Goal: Transaction & Acquisition: Purchase product/service

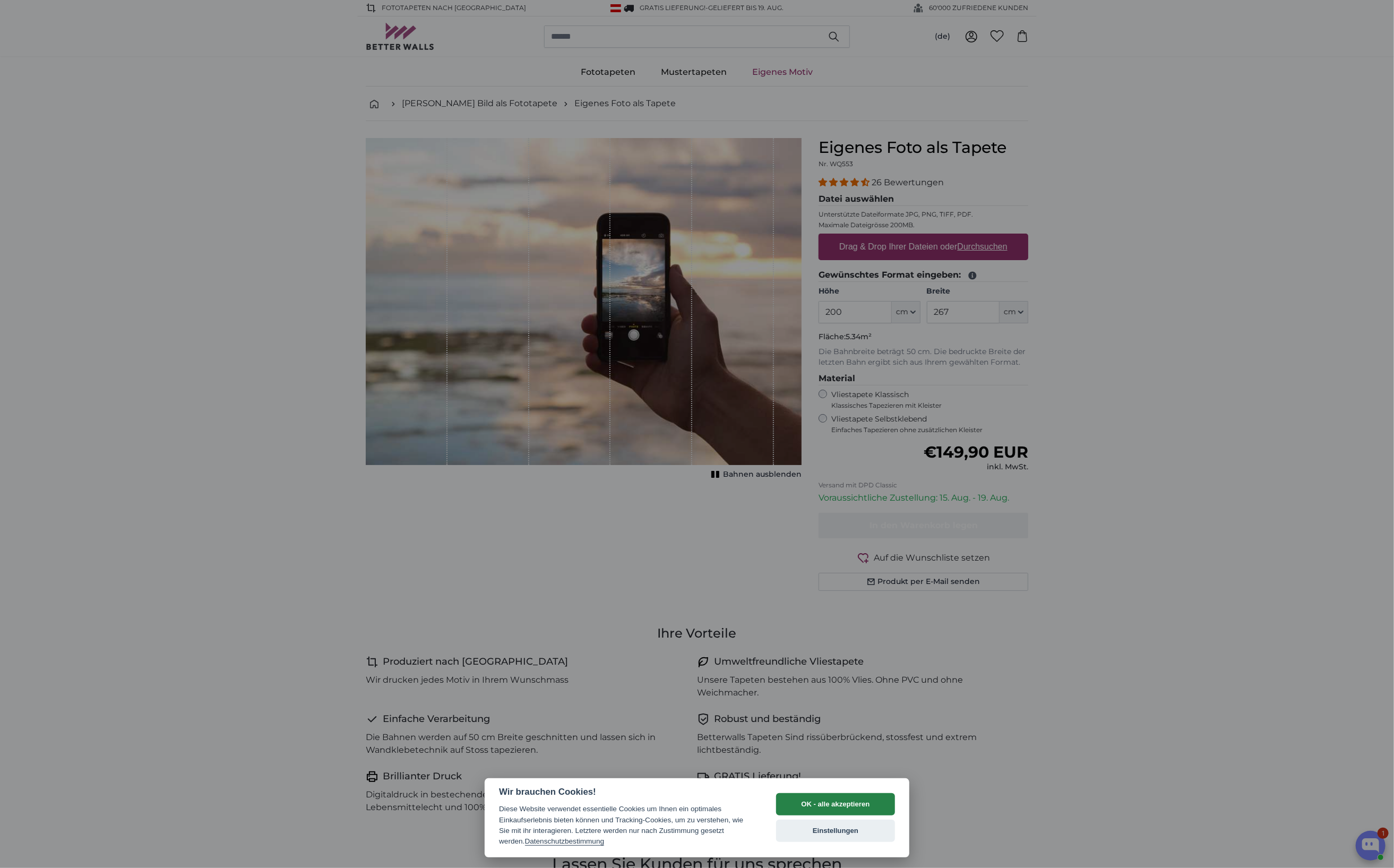
click at [842, 803] on button "OK - alle akzeptieren" at bounding box center [836, 804] width 119 height 22
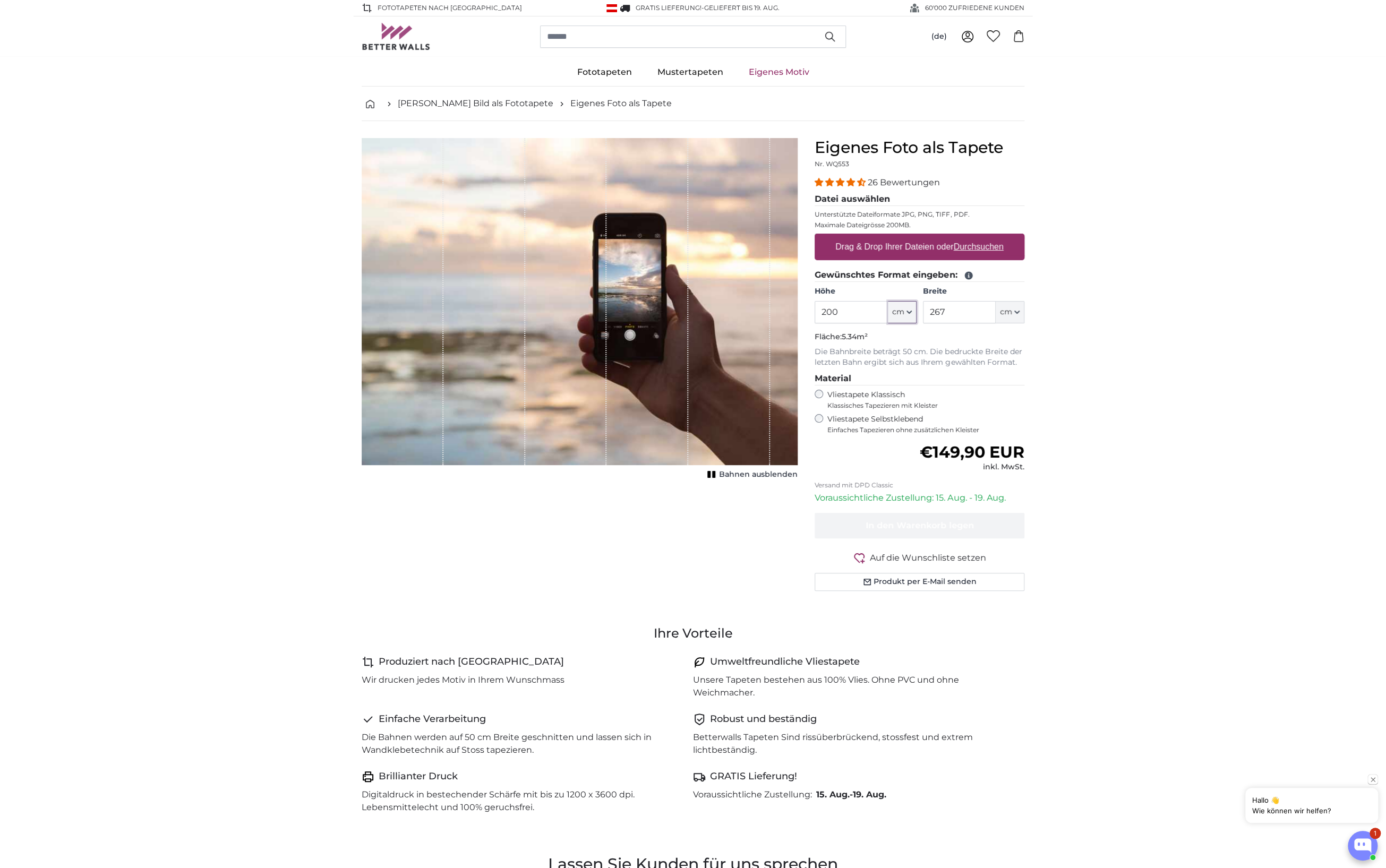
click at [908, 309] on button "cm" at bounding box center [902, 312] width 29 height 22
click at [840, 311] on input "200" at bounding box center [851, 312] width 73 height 22
drag, startPoint x: 825, startPoint y: 310, endPoint x: 816, endPoint y: 310, distance: 9.0
click at [816, 310] on input "200" at bounding box center [851, 312] width 73 height 22
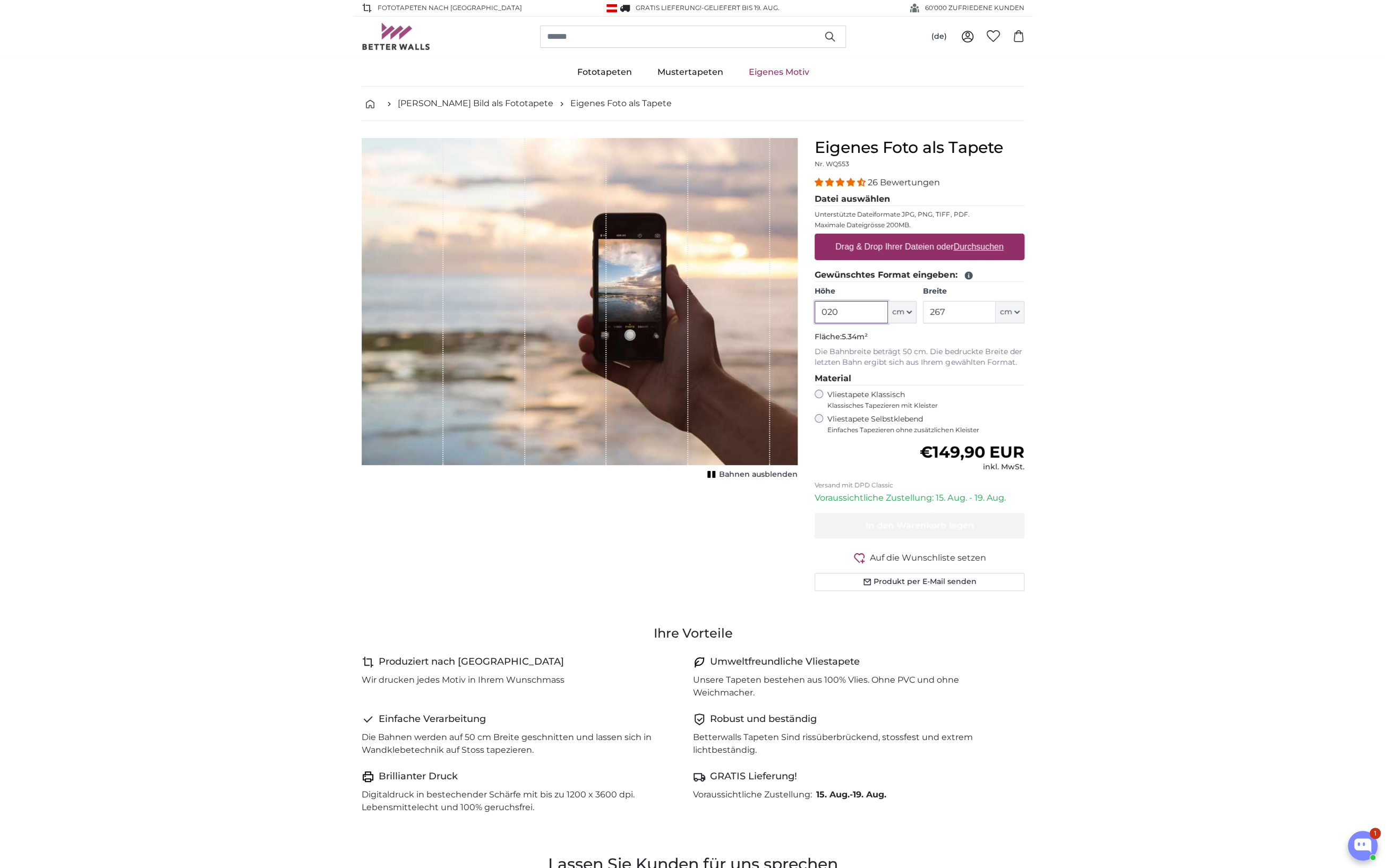
click at [829, 310] on input "020" at bounding box center [851, 312] width 73 height 22
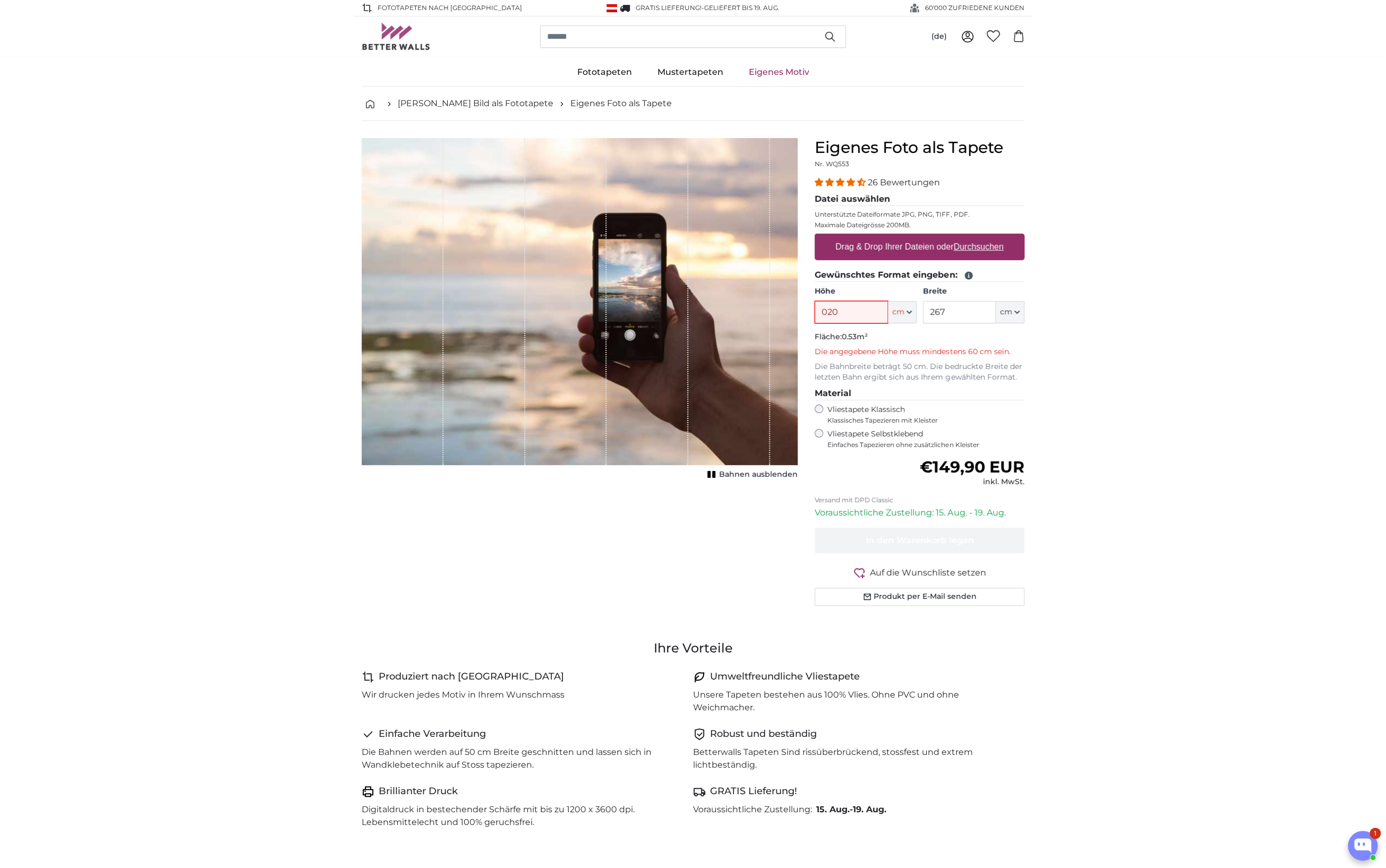
drag, startPoint x: 831, startPoint y: 311, endPoint x: 818, endPoint y: 310, distance: 13.0
click at [818, 310] on input "020" at bounding box center [851, 312] width 73 height 22
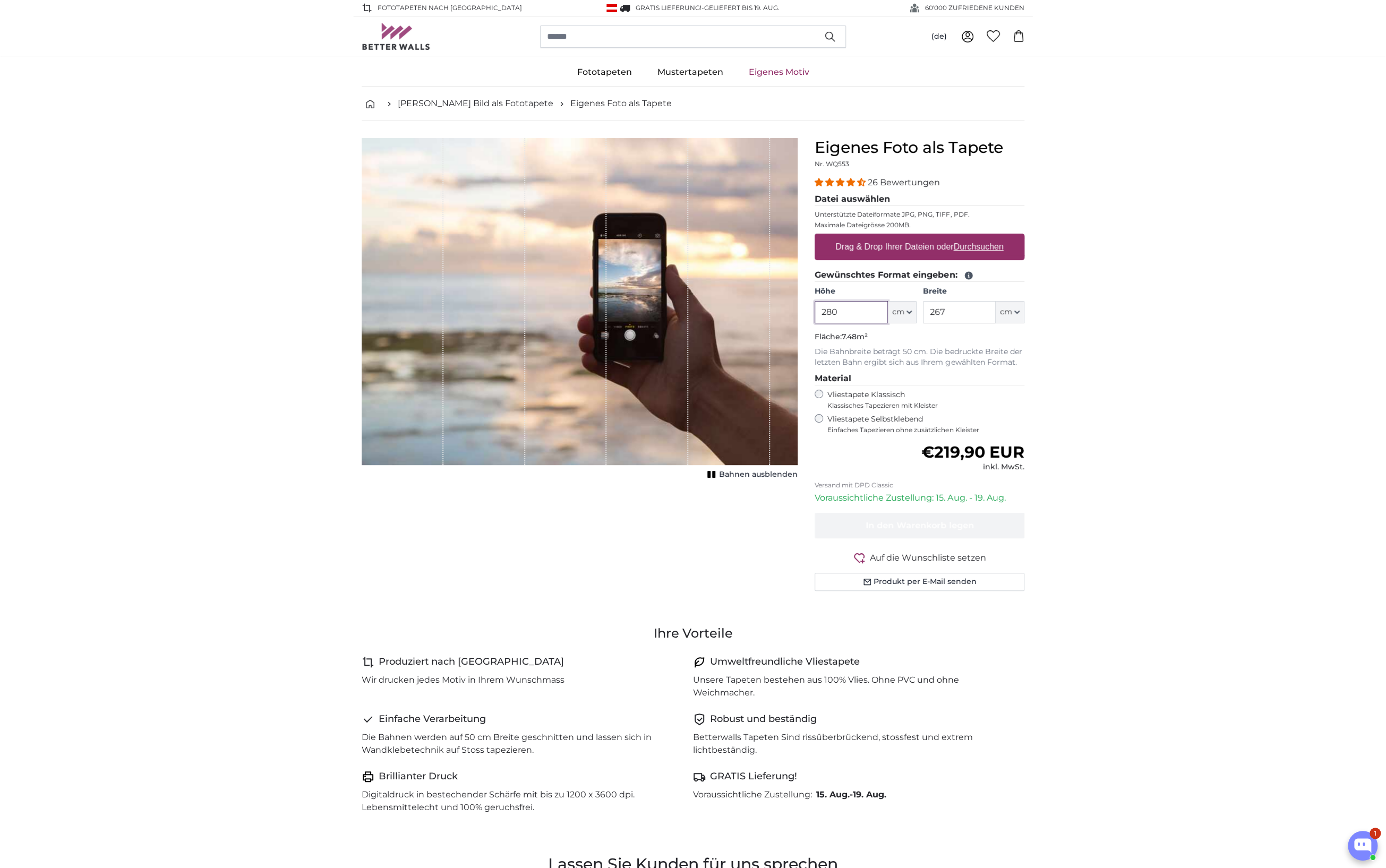
type input "280"
click at [955, 312] on input "267" at bounding box center [959, 312] width 73 height 22
